Goal: Navigation & Orientation: Understand site structure

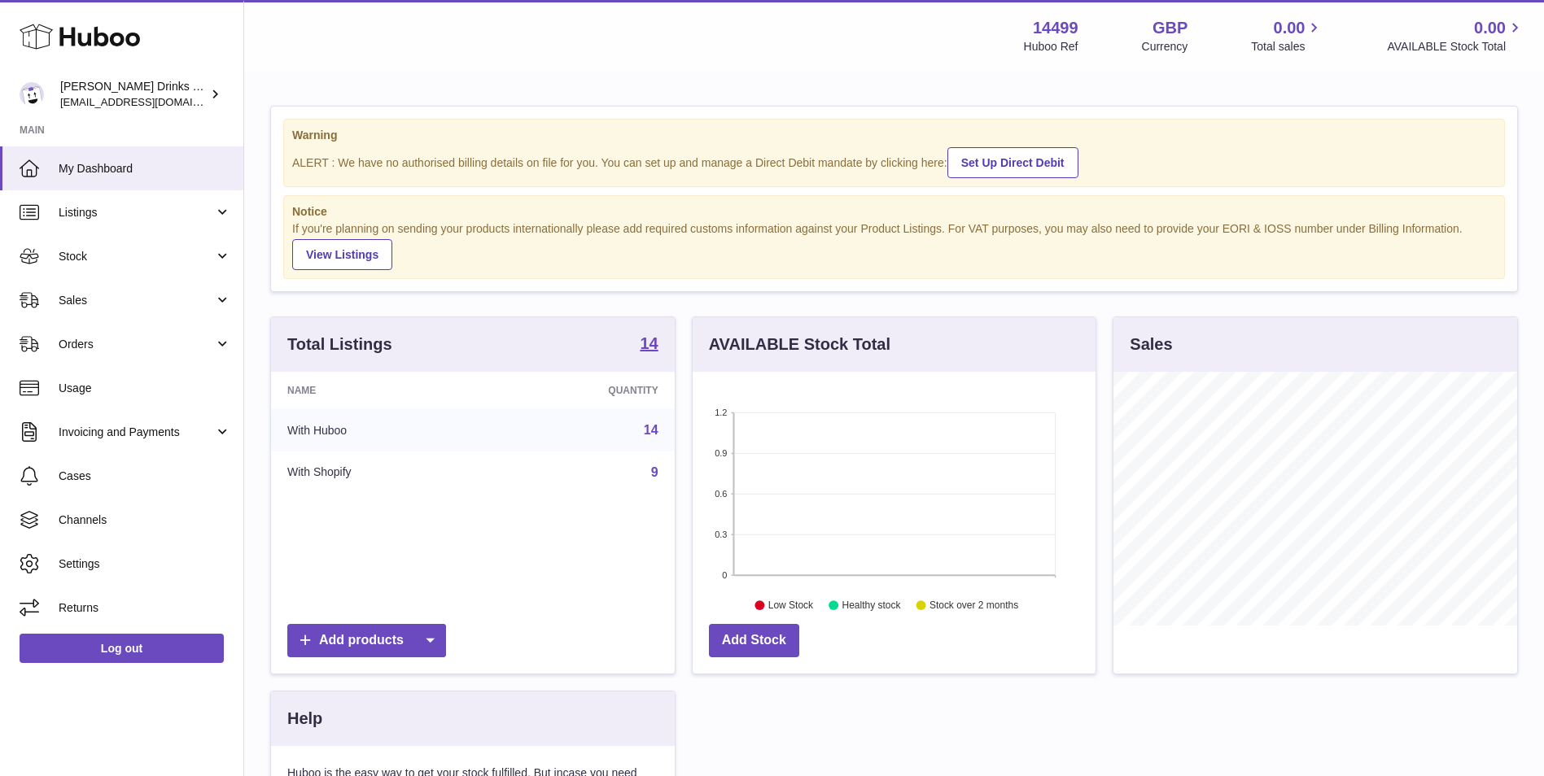
scroll to position [254, 403]
click at [151, 297] on span "Sales" at bounding box center [136, 300] width 155 height 15
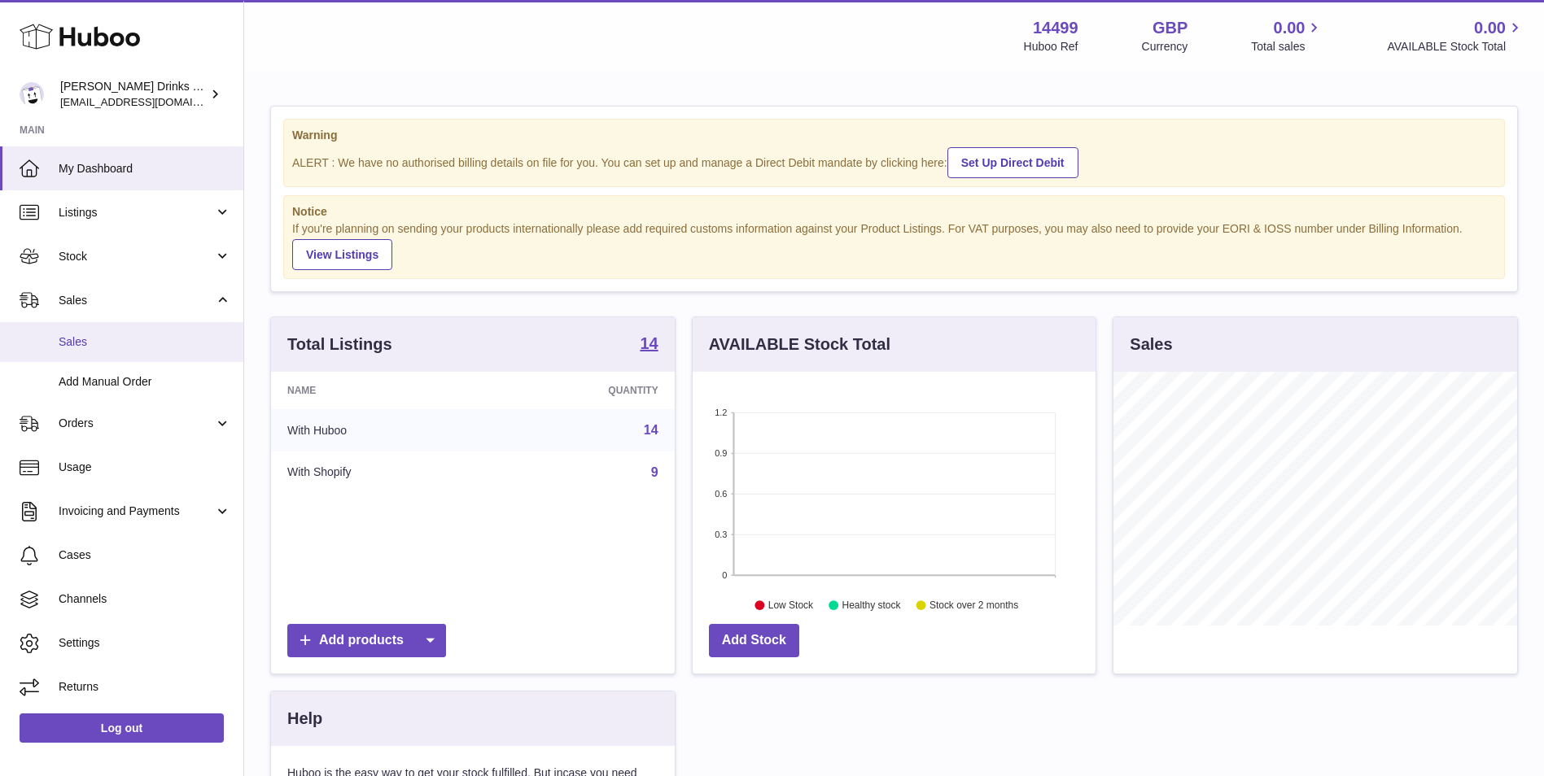
click at [151, 330] on link "Sales" at bounding box center [121, 342] width 243 height 40
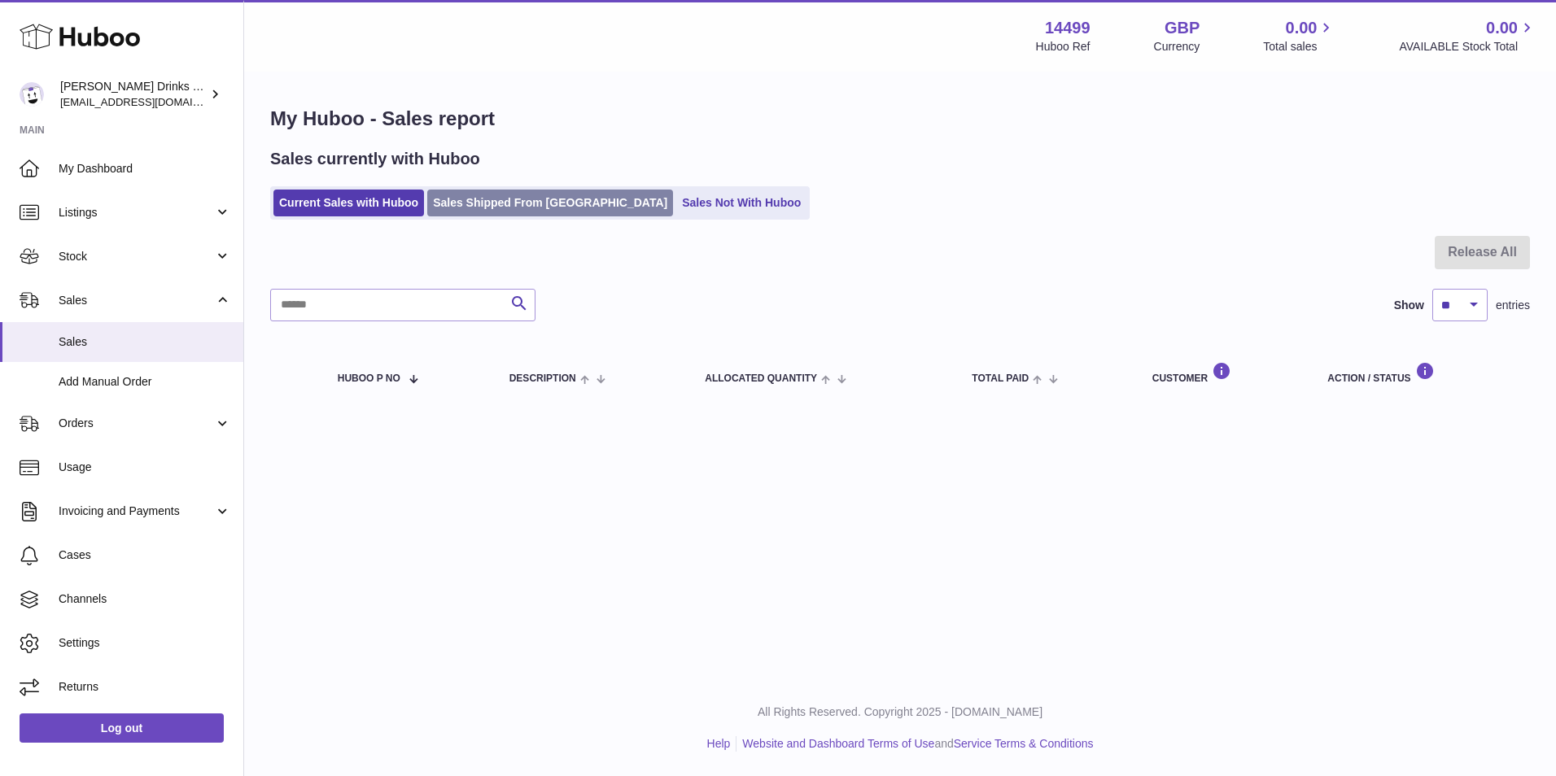
click at [459, 205] on link "Sales Shipped From Huboo" at bounding box center [550, 203] width 246 height 27
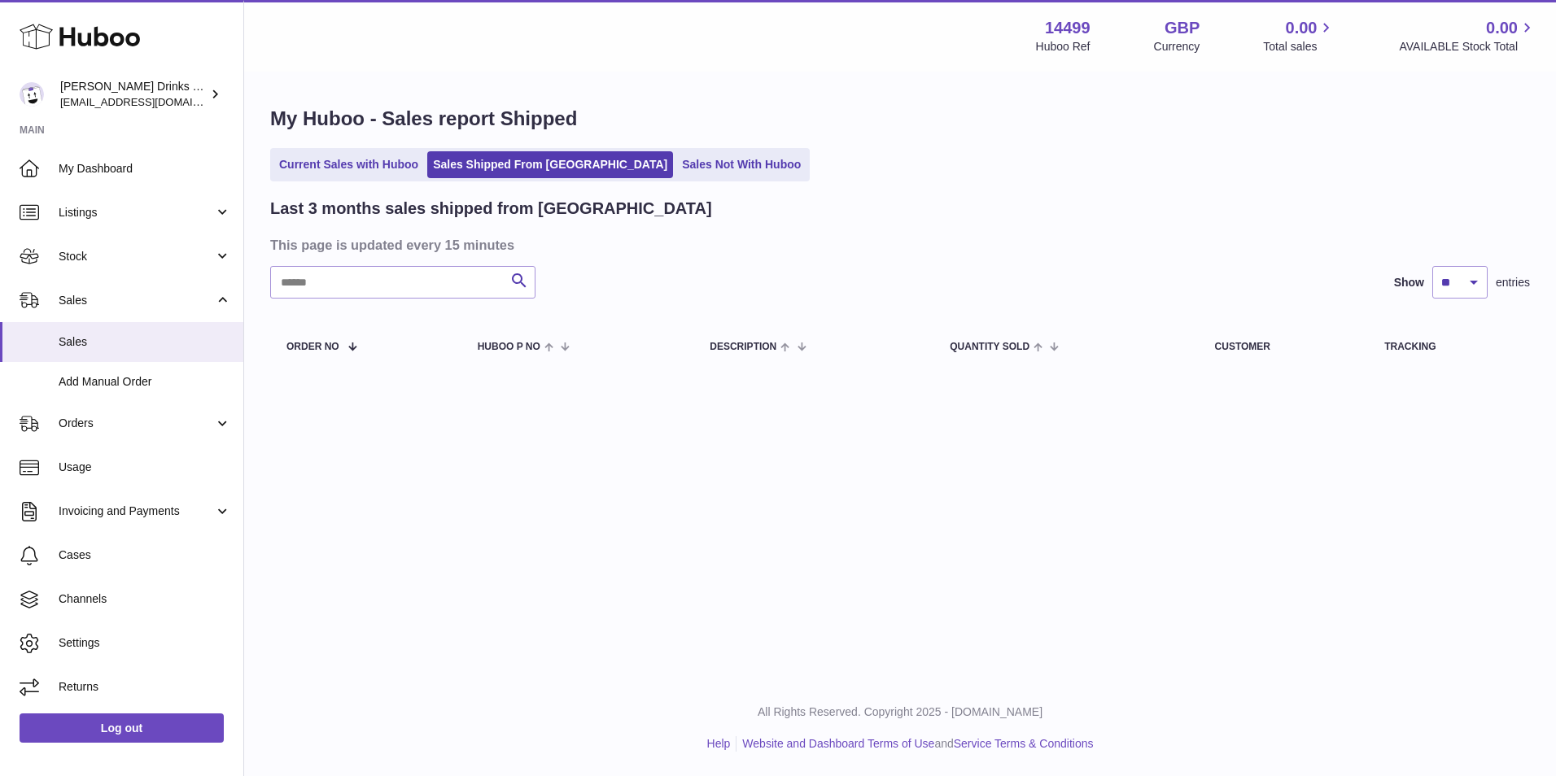
click at [705, 182] on div "My Huboo - Sales report Shipped Current Sales with Huboo Sales Shipped From Hub…" at bounding box center [900, 241] width 1312 height 336
click at [705, 158] on link "Sales Not With Huboo" at bounding box center [741, 164] width 130 height 27
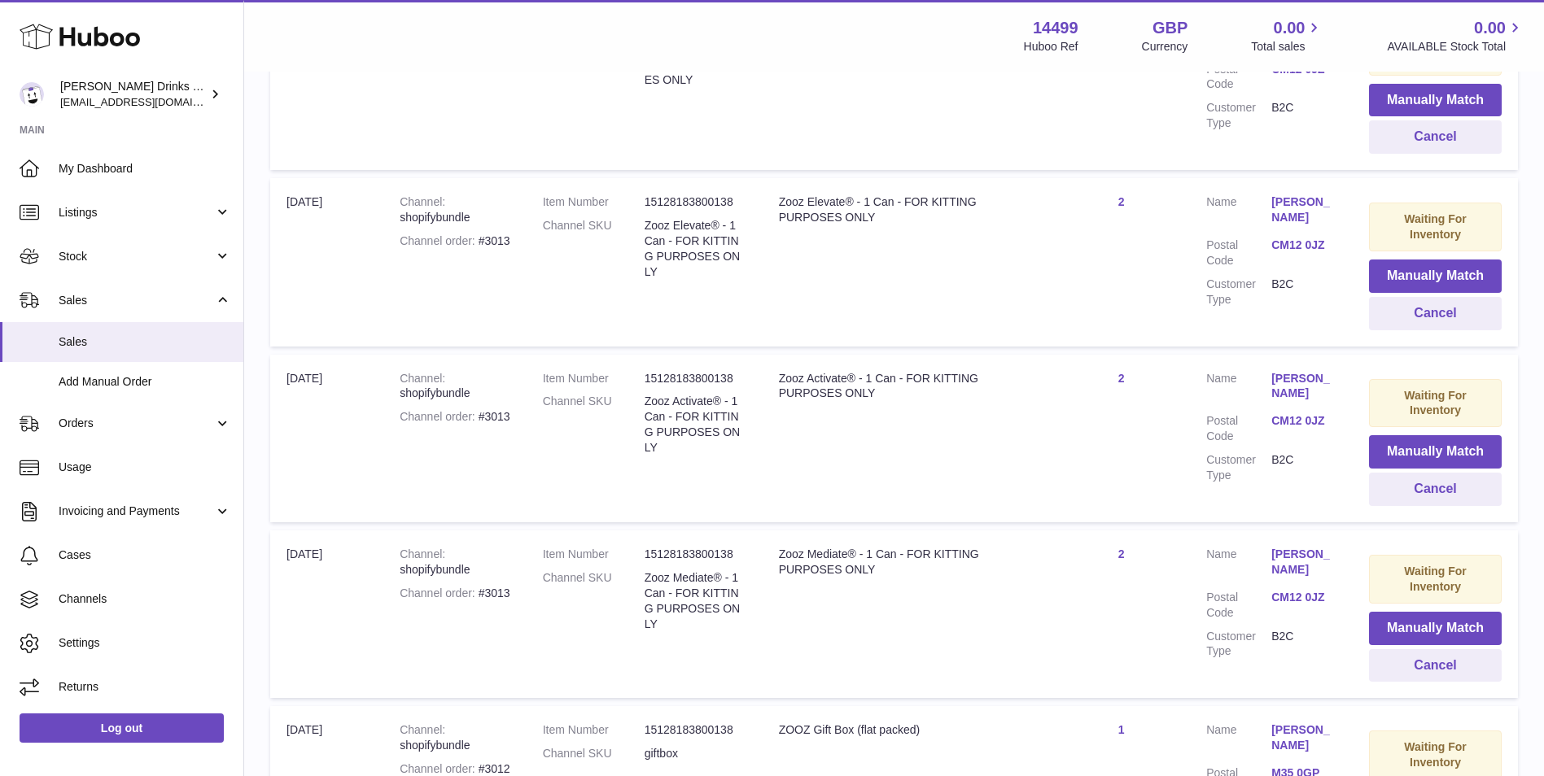
scroll to position [1085, 0]
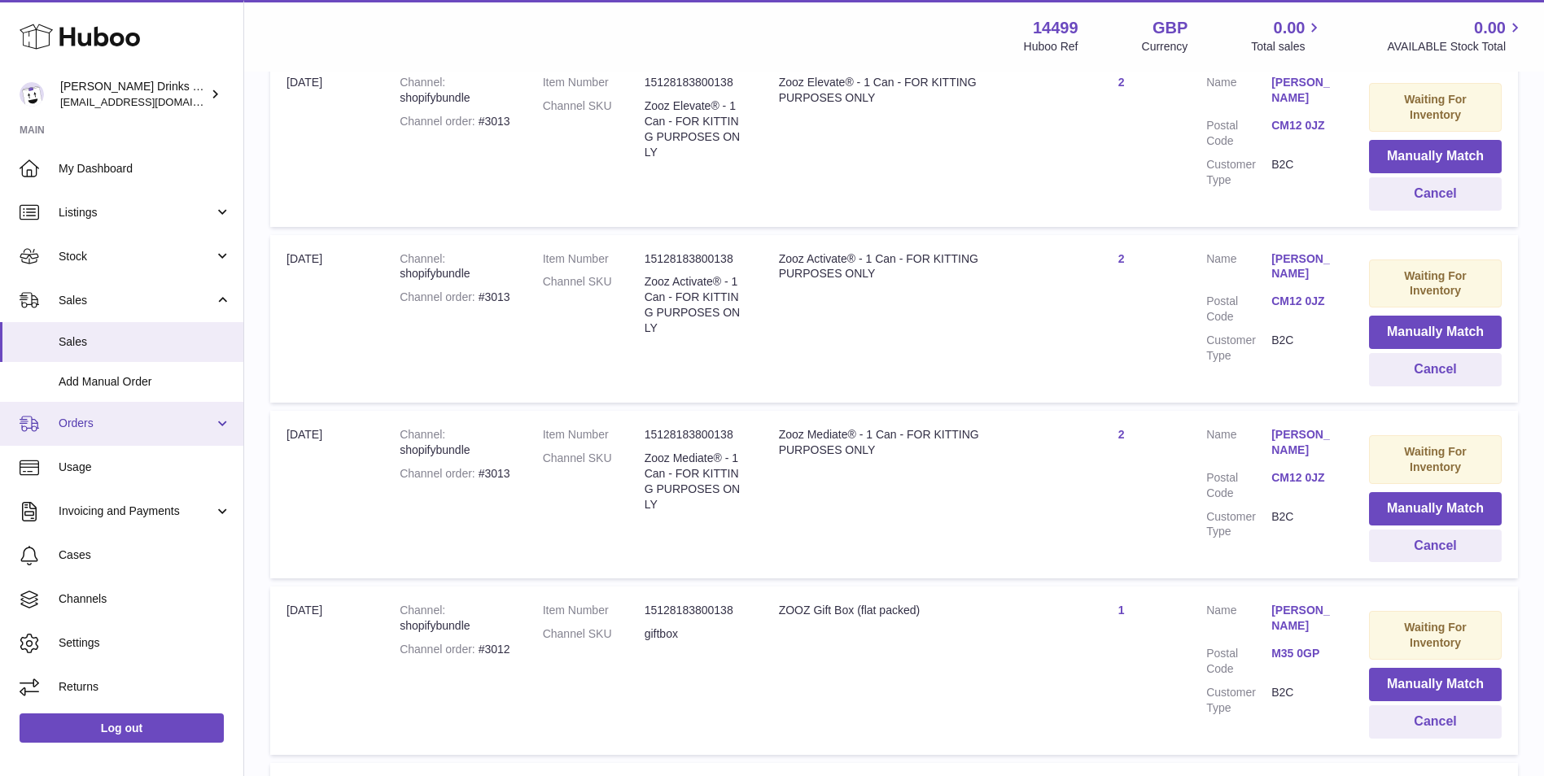
click at [121, 422] on span "Orders" at bounding box center [136, 423] width 155 height 15
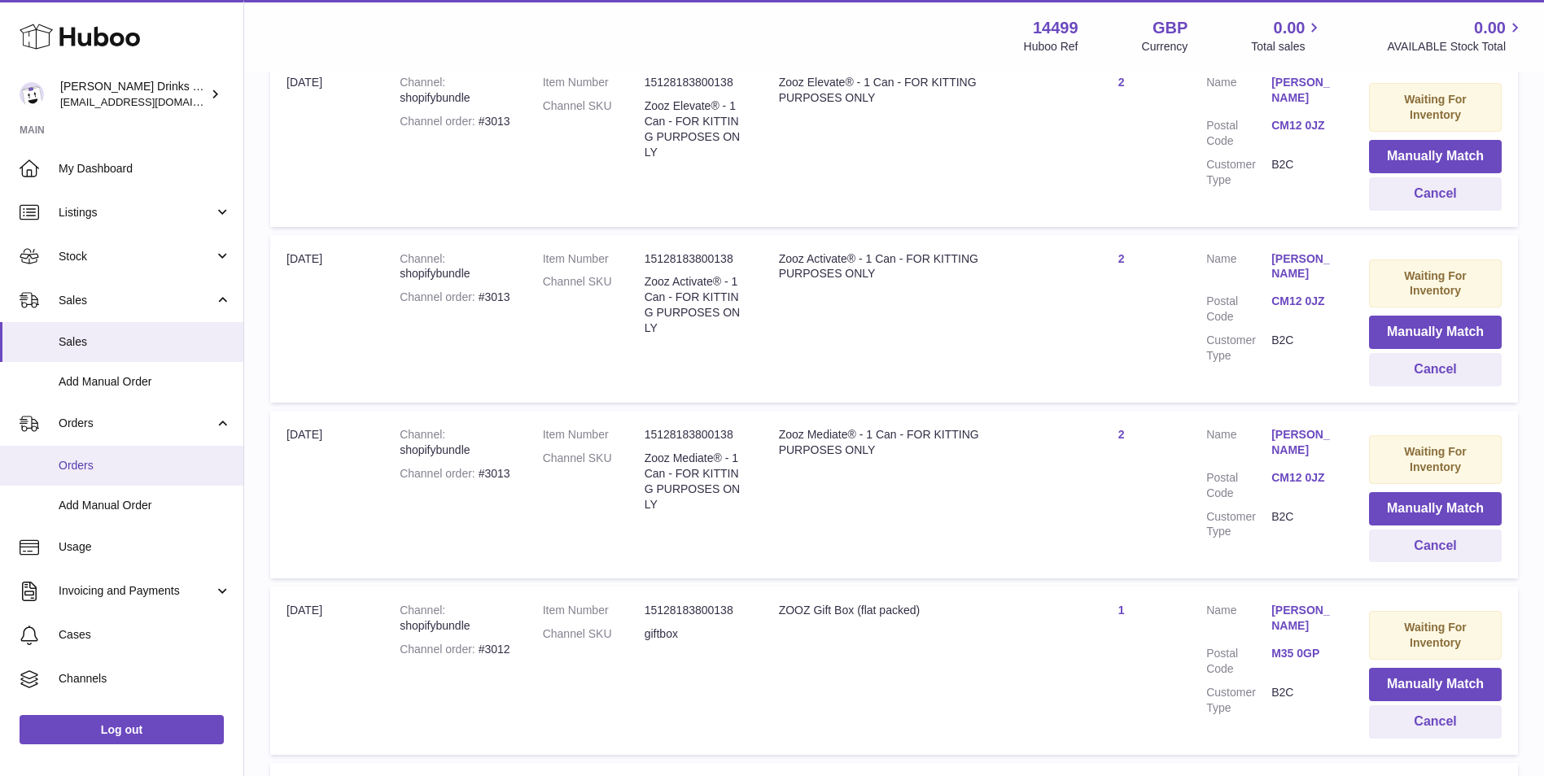
click at [125, 470] on span "Orders" at bounding box center [145, 465] width 173 height 15
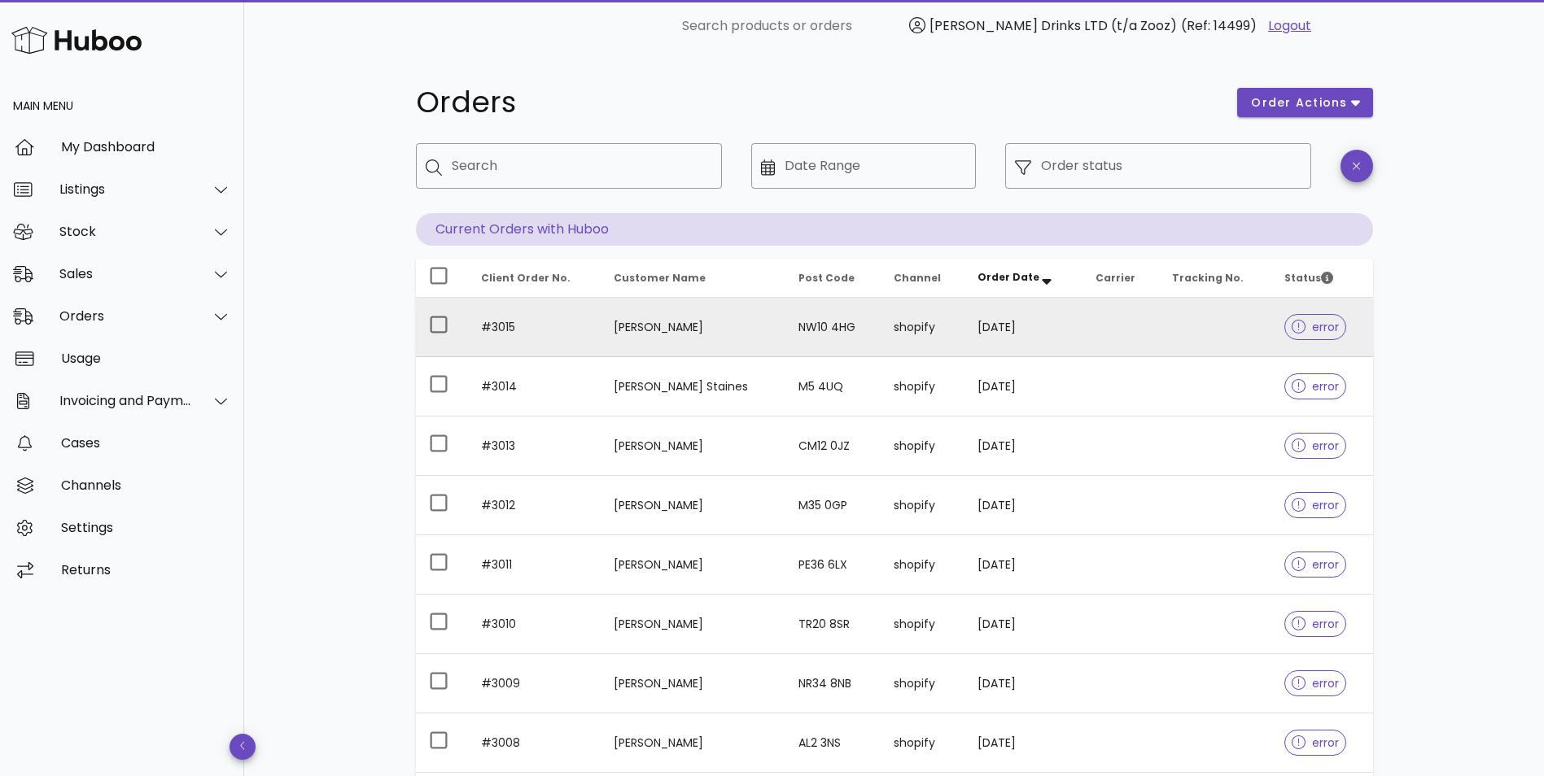
click at [1109, 342] on td at bounding box center [1121, 327] width 76 height 59
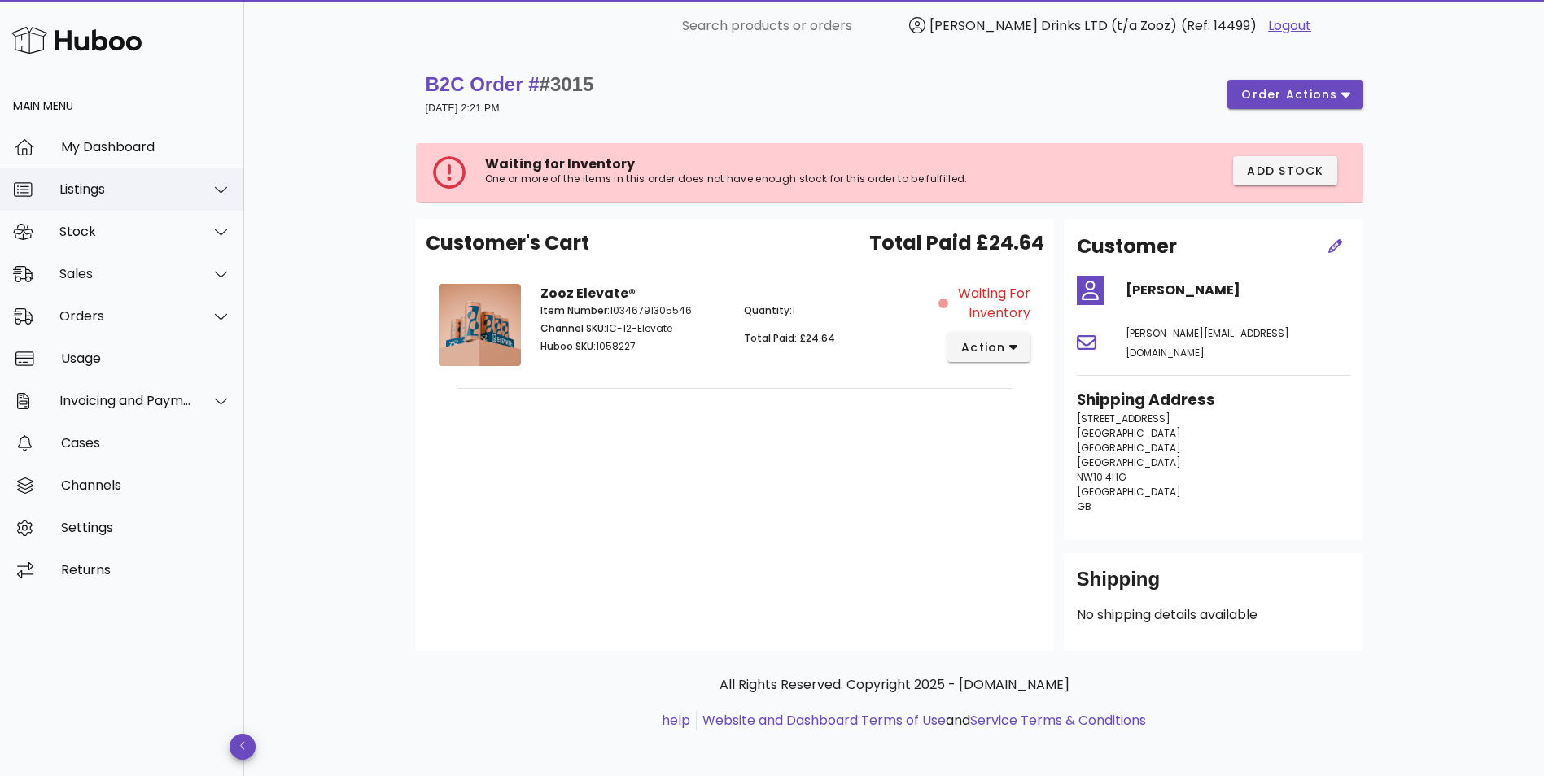
click at [125, 199] on div "Listings" at bounding box center [122, 189] width 244 height 42
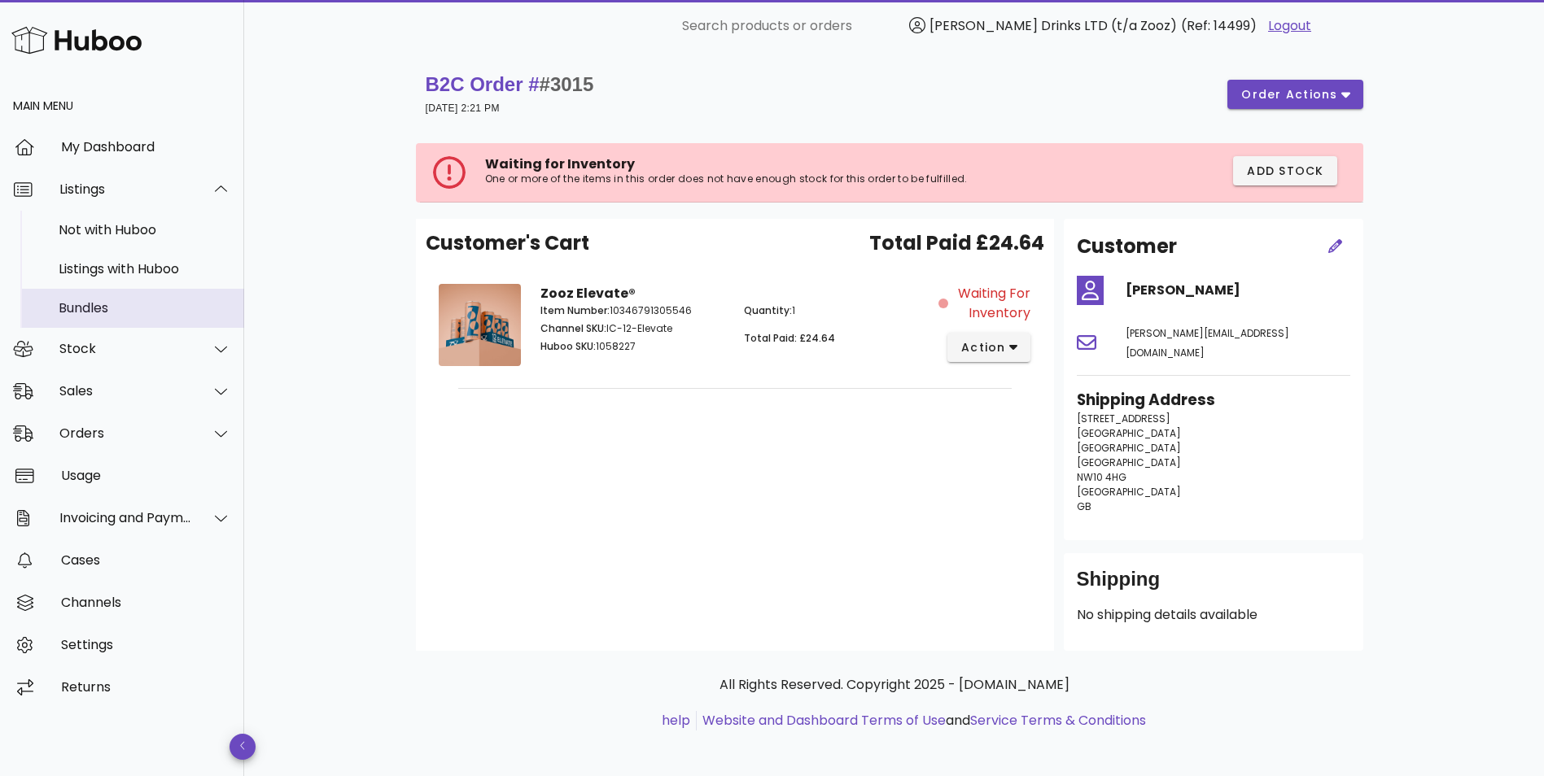
click at [161, 307] on div "Bundles" at bounding box center [145, 307] width 173 height 15
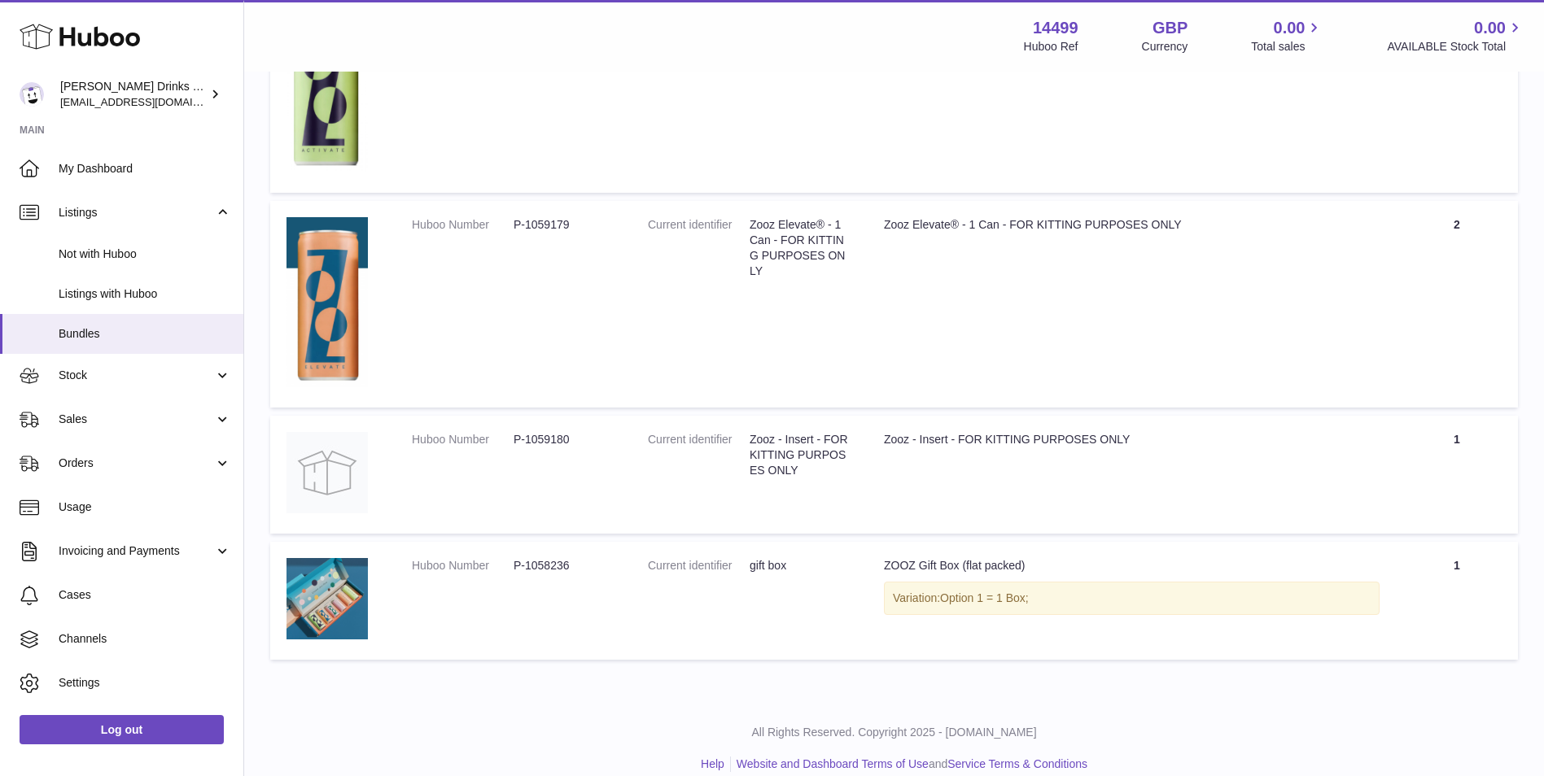
scroll to position [607, 0]
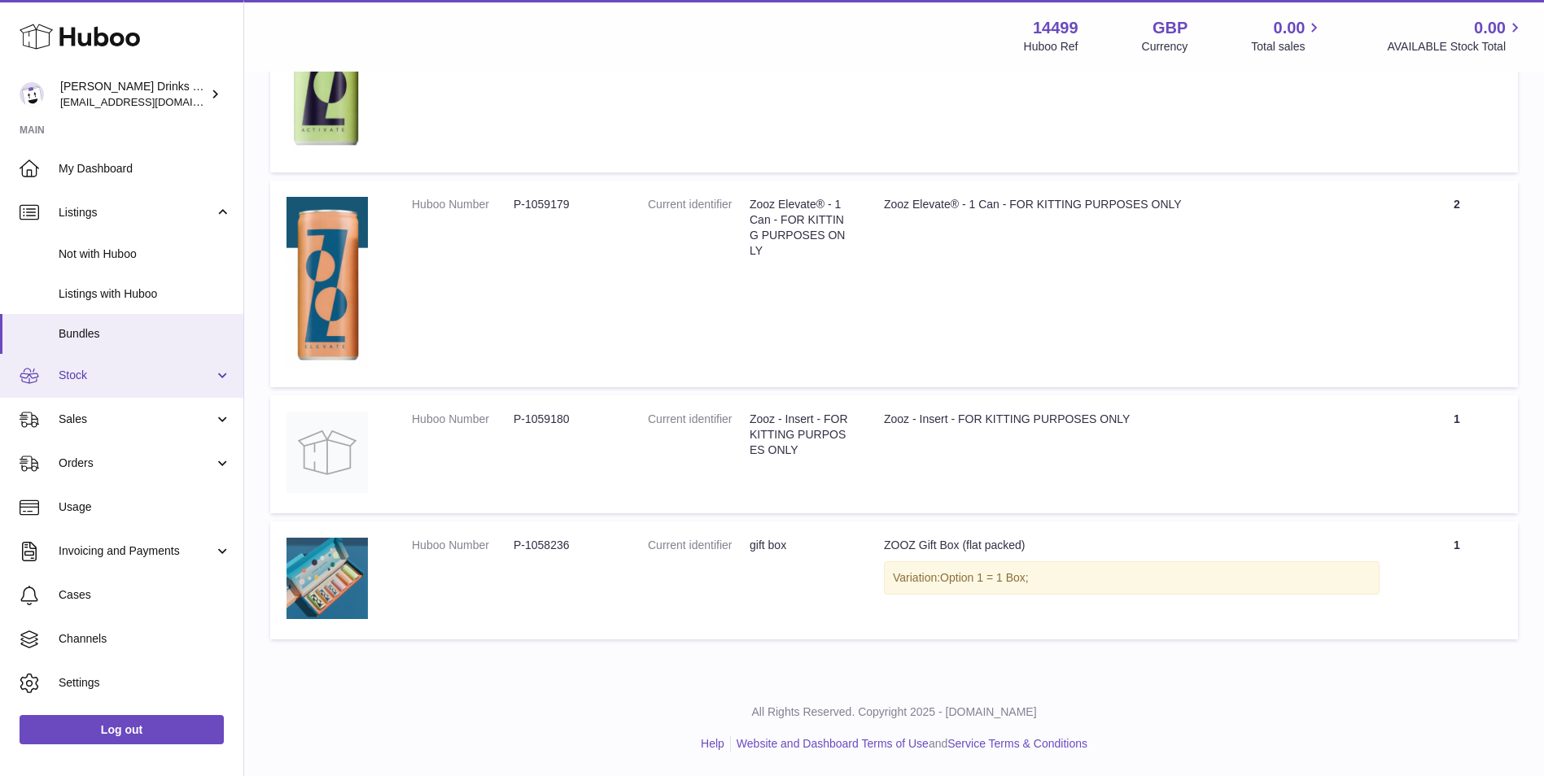
click at [78, 371] on span "Stock" at bounding box center [136, 375] width 155 height 15
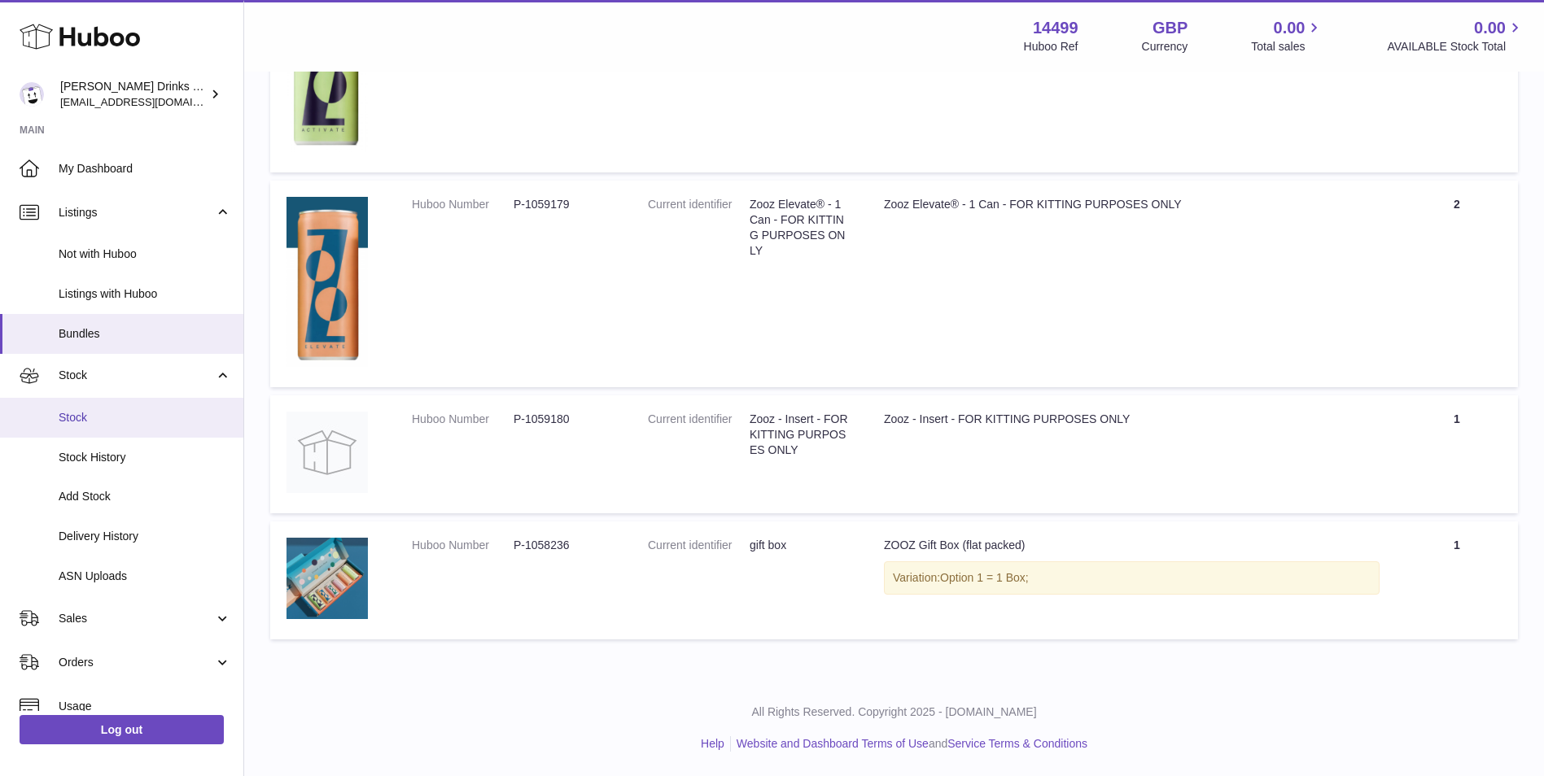
click at [118, 416] on span "Stock" at bounding box center [145, 417] width 173 height 15
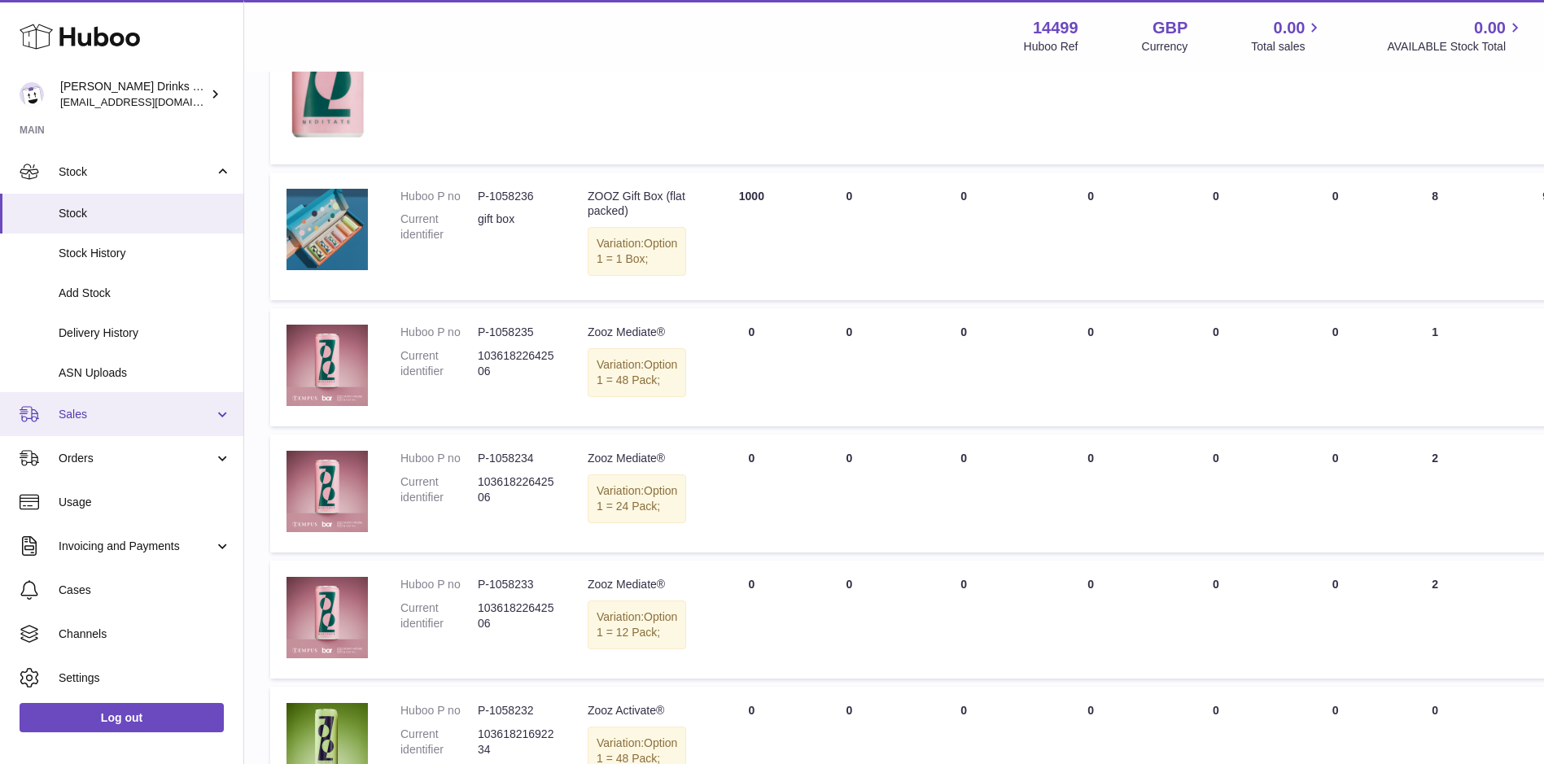
scroll to position [117, 0]
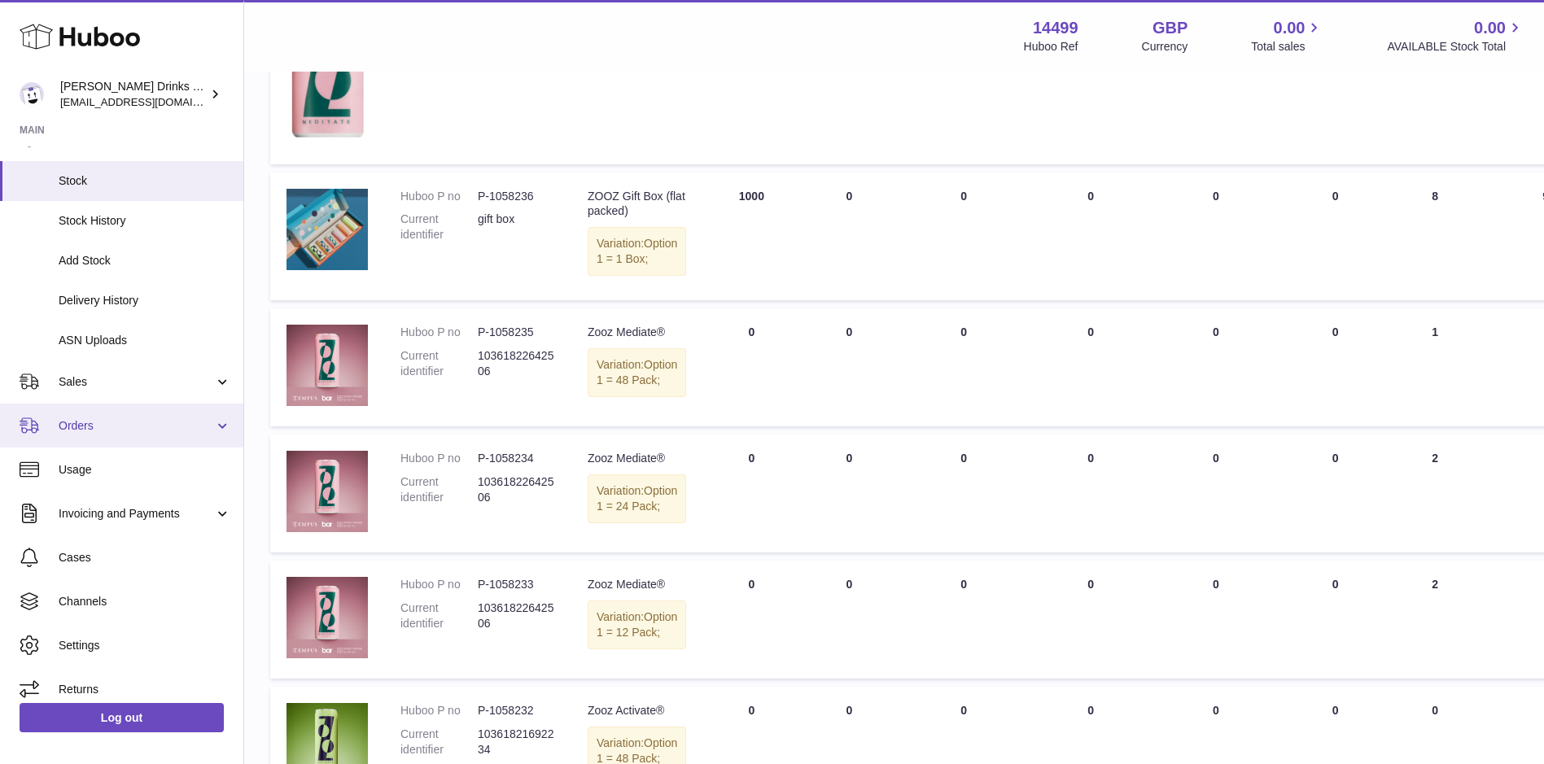
click at [164, 426] on span "Orders" at bounding box center [136, 425] width 155 height 15
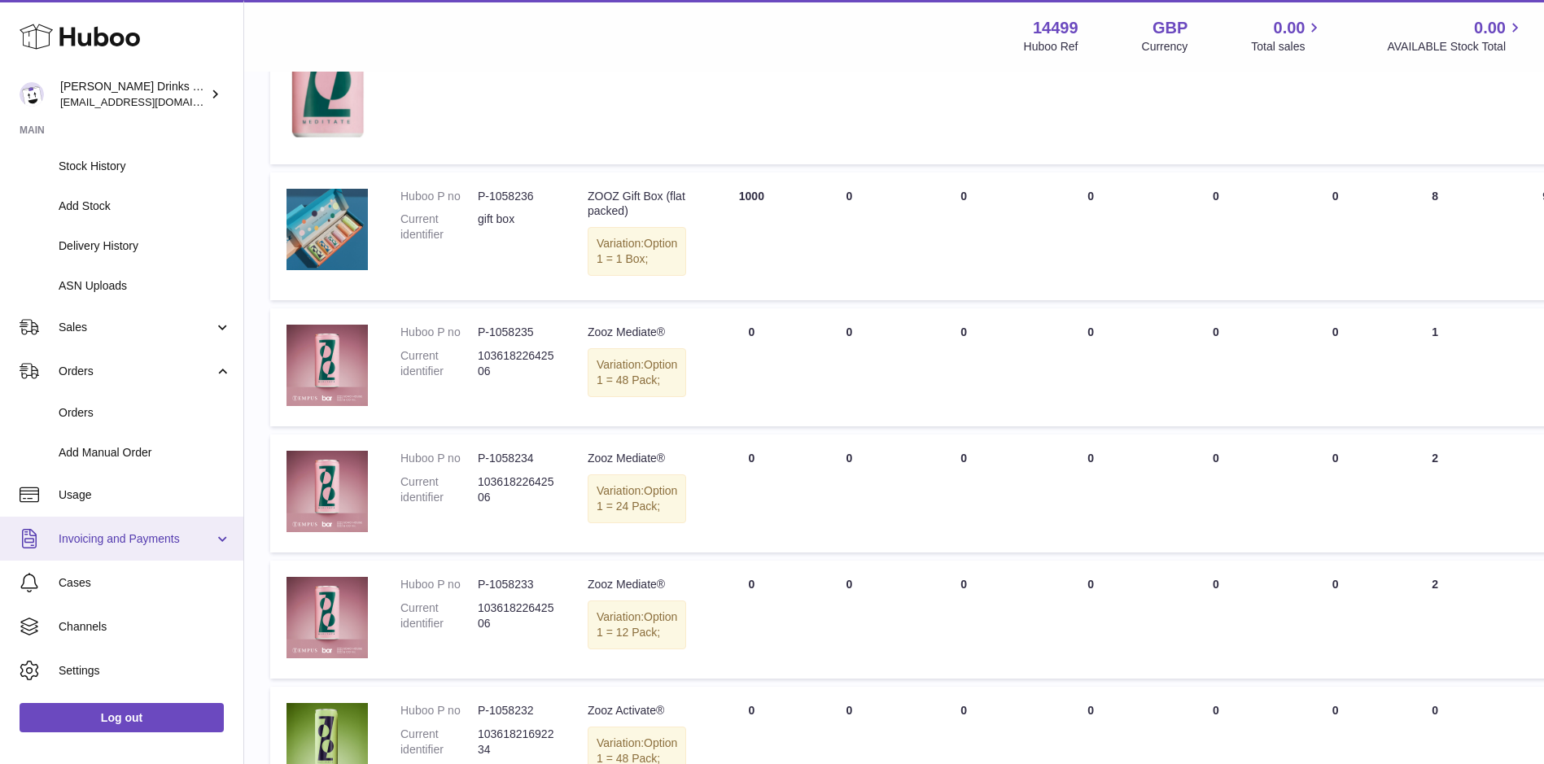
scroll to position [197, 0]
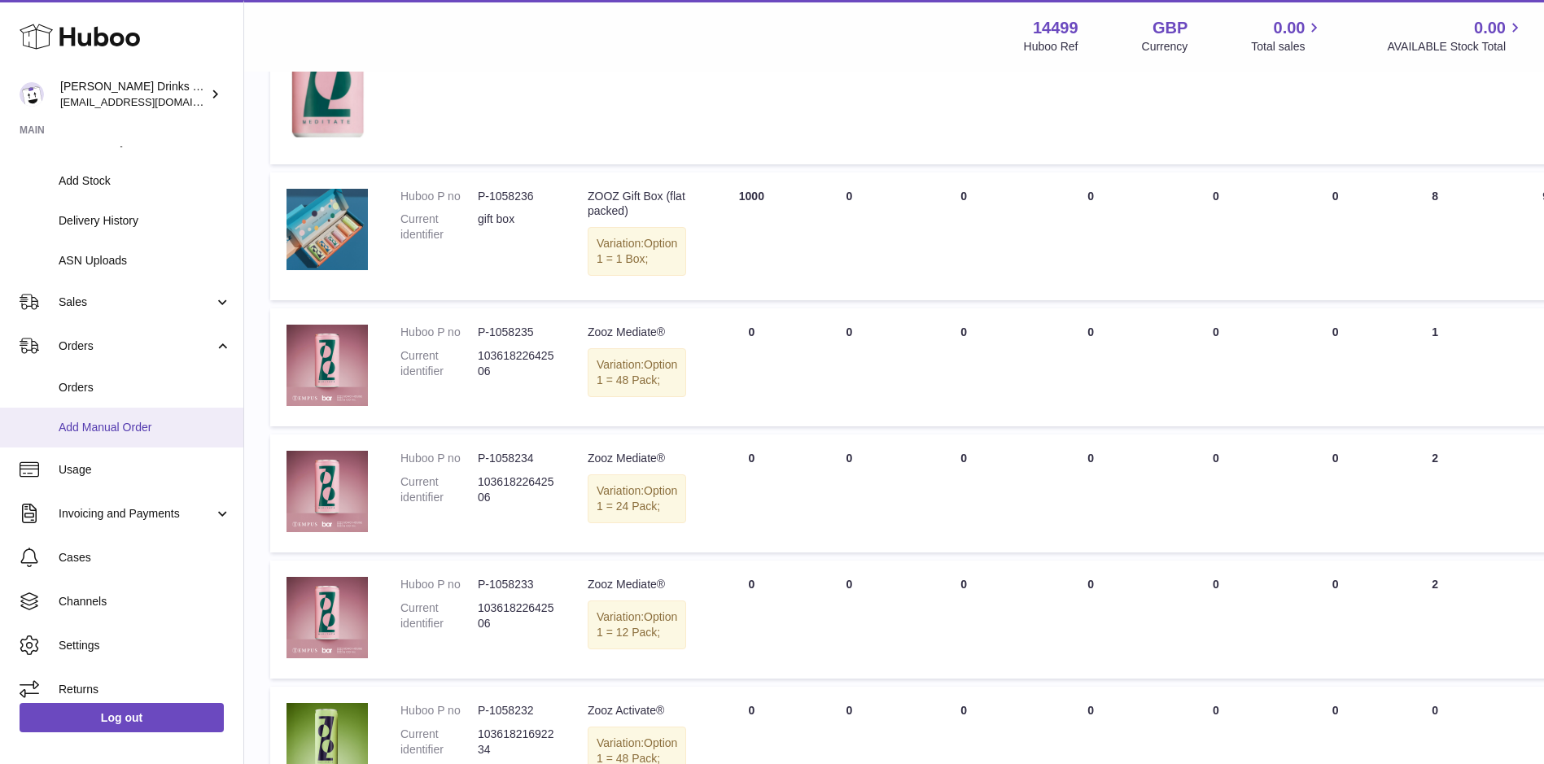
click at [199, 443] on link "Add Manual Order" at bounding box center [121, 428] width 243 height 40
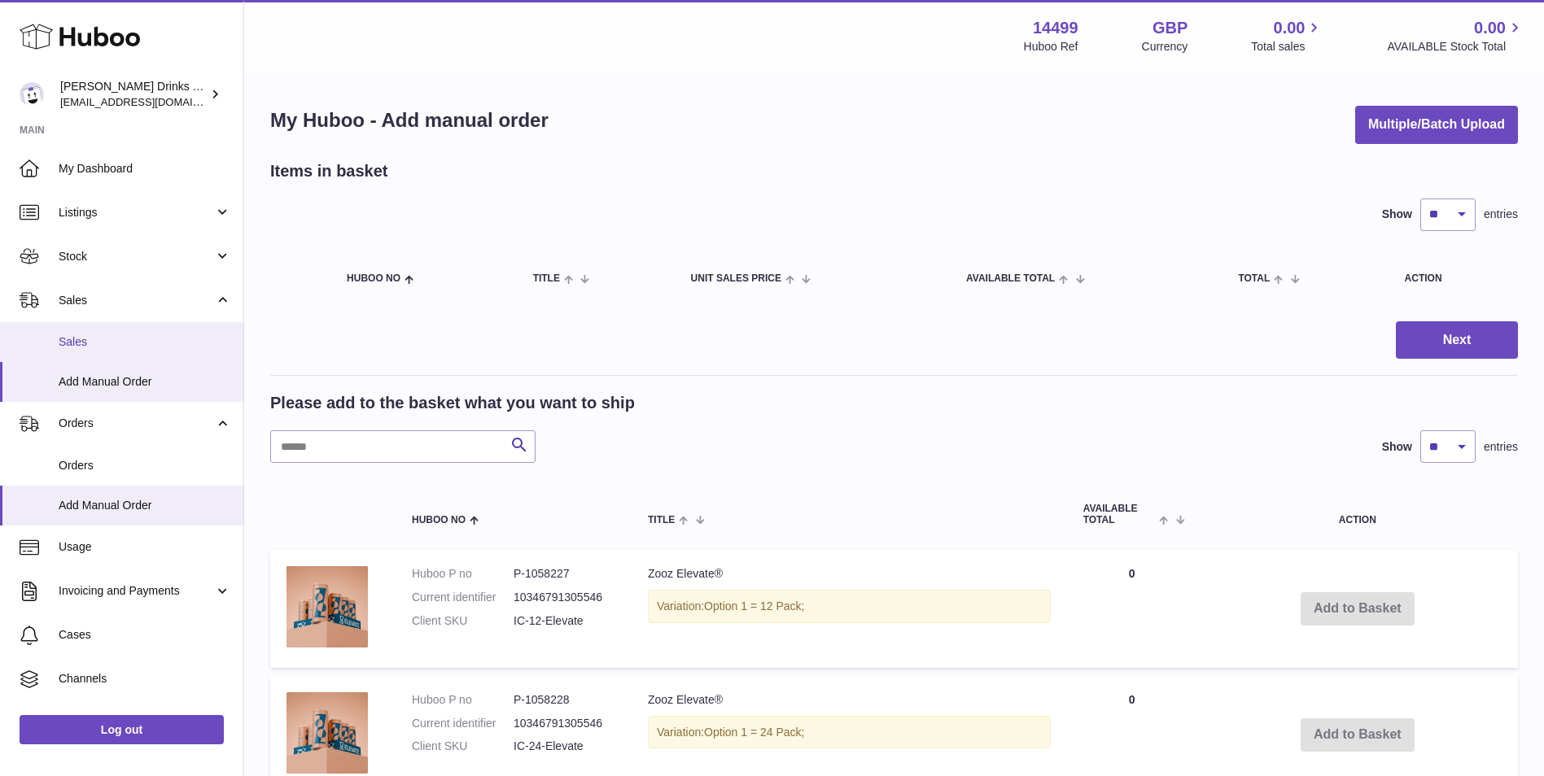
click at [146, 339] on span "Sales" at bounding box center [145, 342] width 173 height 15
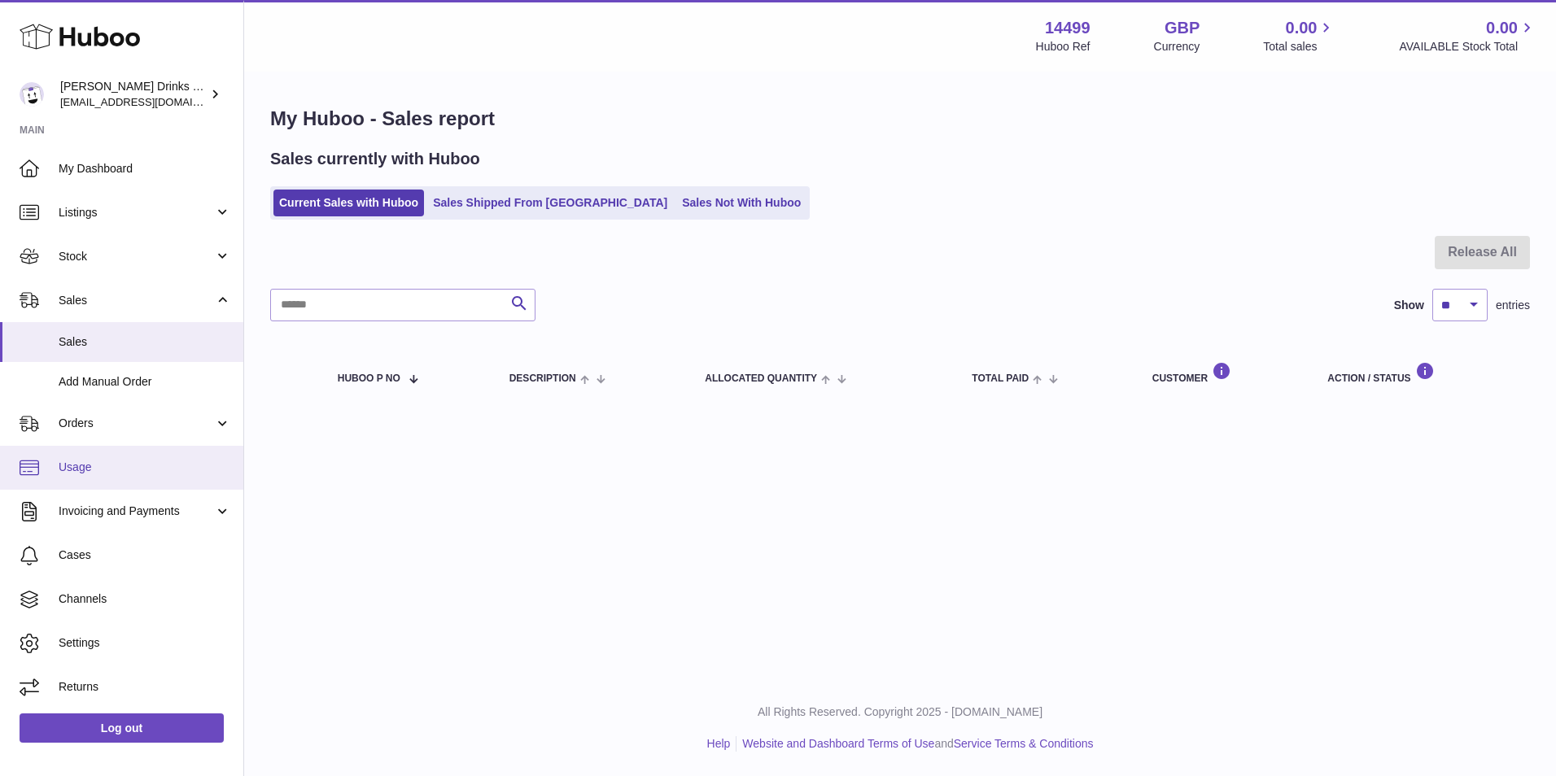
click at [144, 457] on link "Usage" at bounding box center [121, 468] width 243 height 44
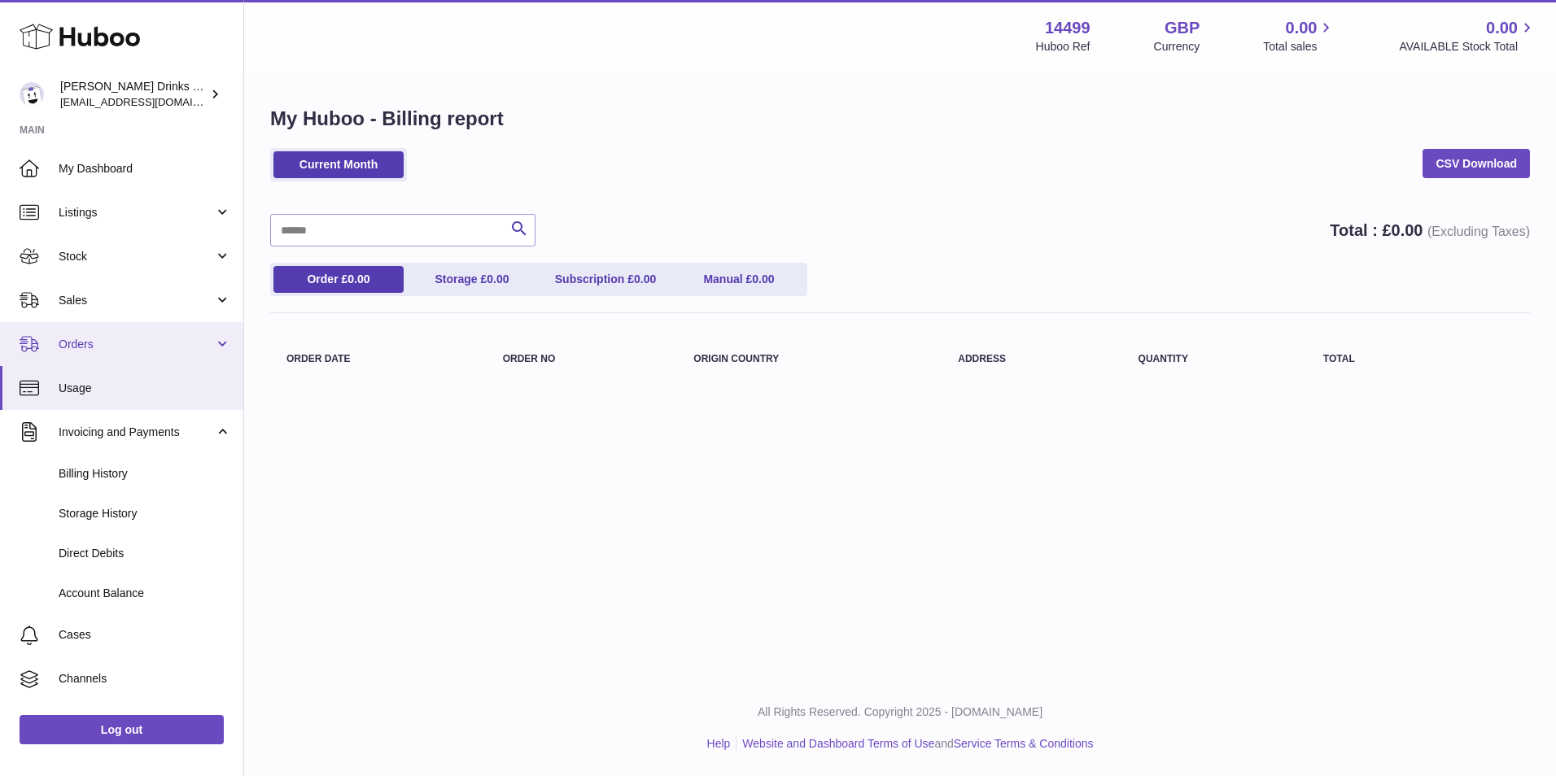
click at [205, 352] on link "Orders" at bounding box center [121, 344] width 243 height 44
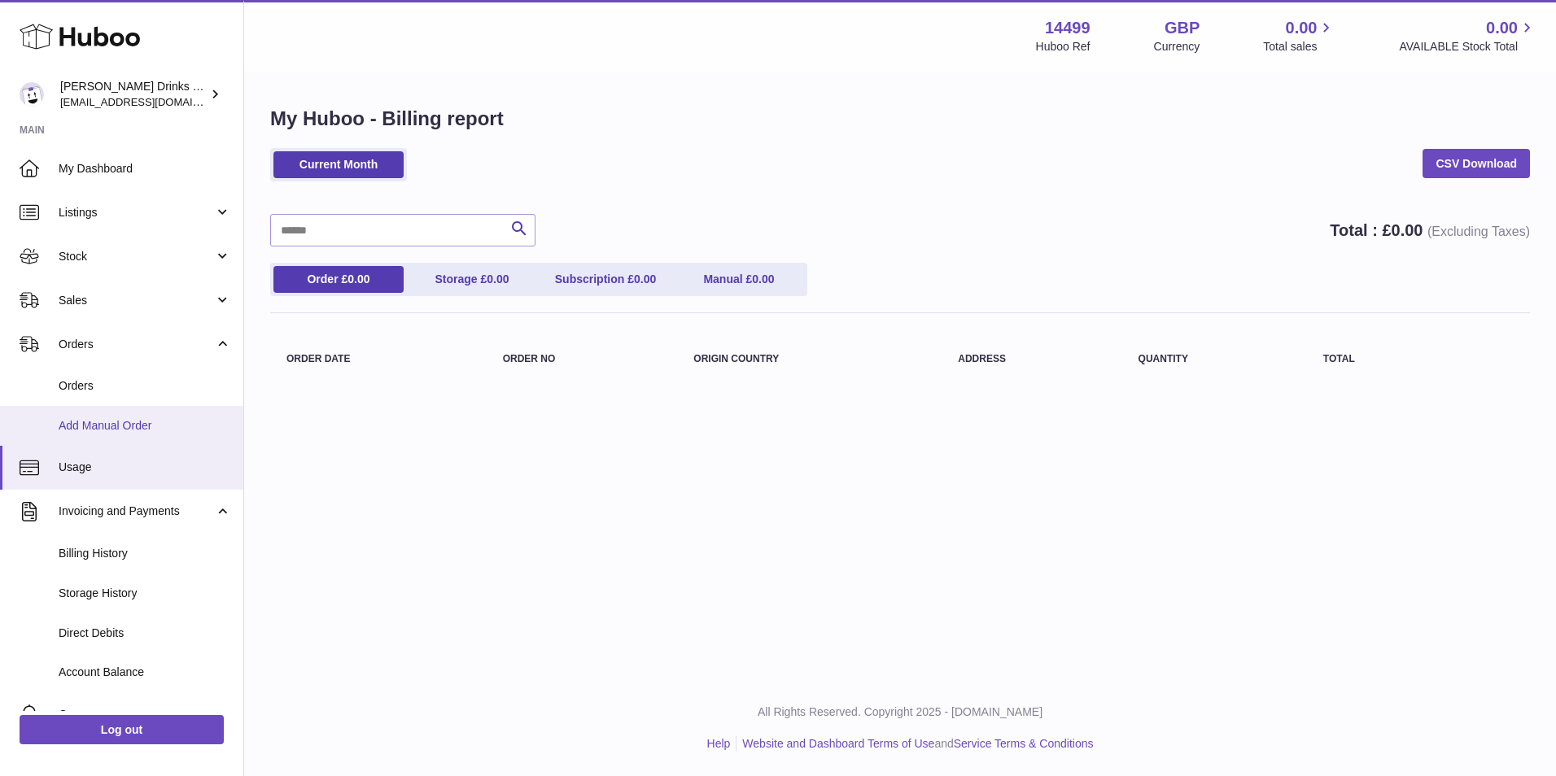
click at [207, 423] on span "Add Manual Order" at bounding box center [145, 425] width 173 height 15
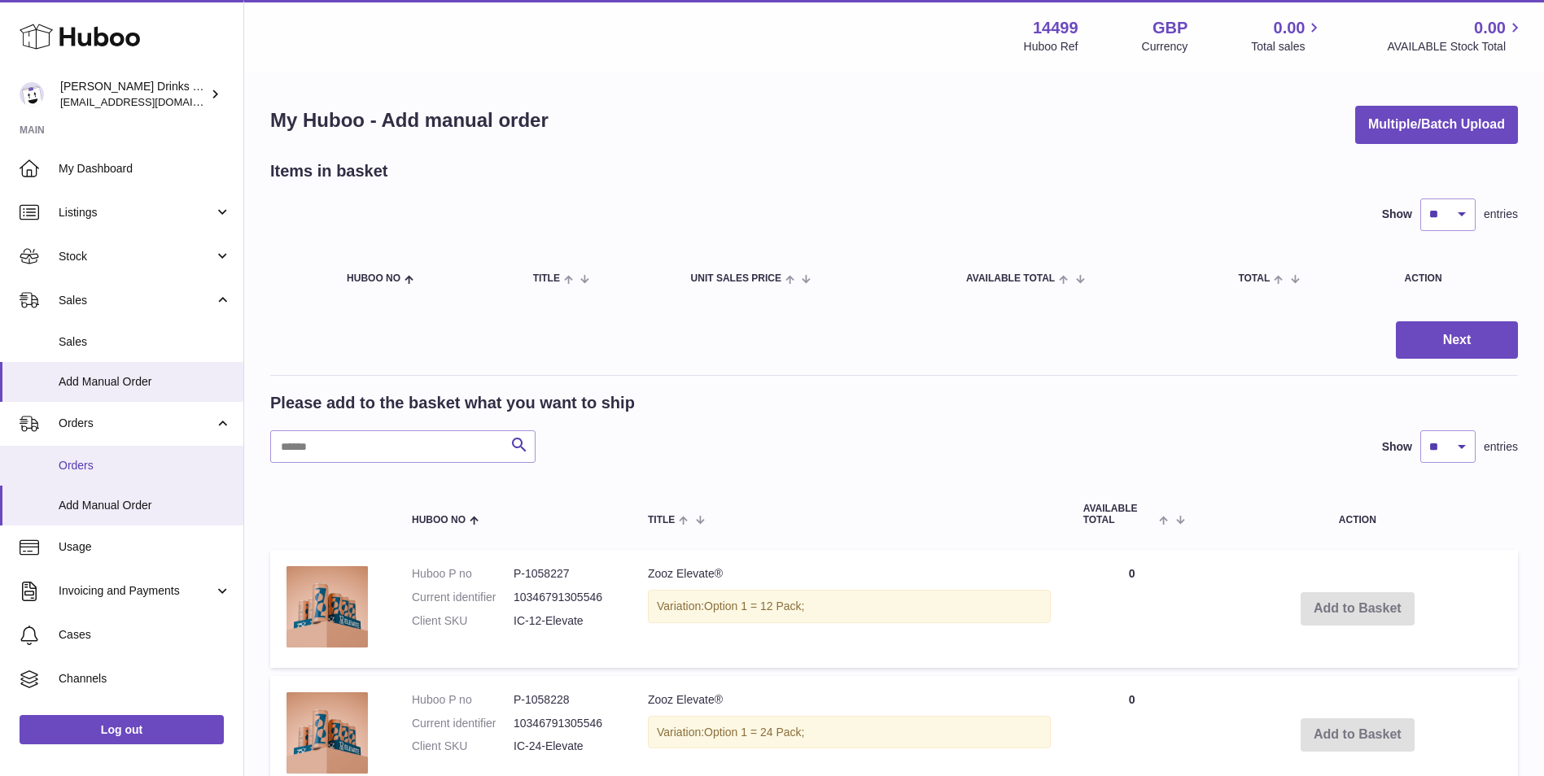
click at [188, 458] on span "Orders" at bounding box center [145, 465] width 173 height 15
